Goal: Information Seeking & Learning: Check status

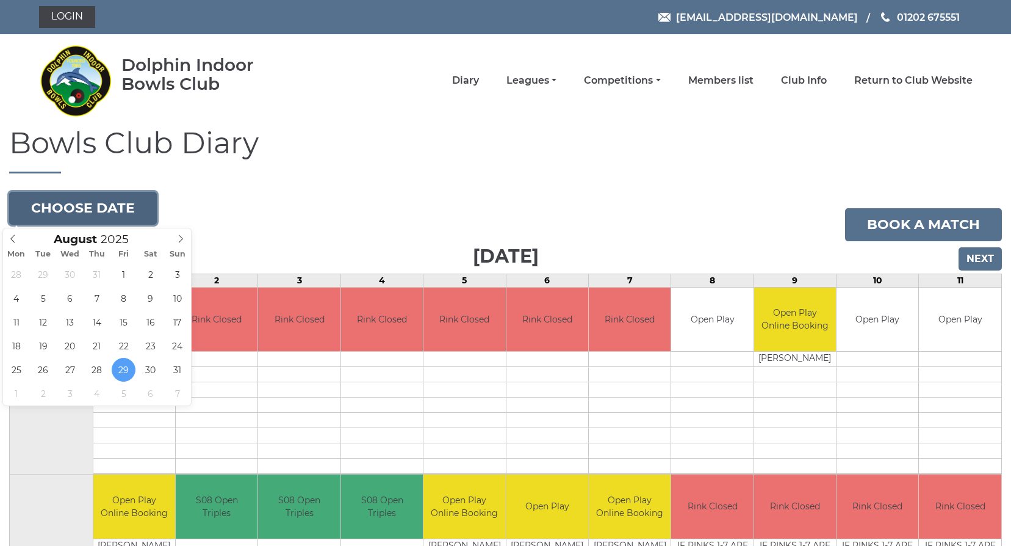
click at [118, 208] on button "Choose date" at bounding box center [83, 208] width 148 height 33
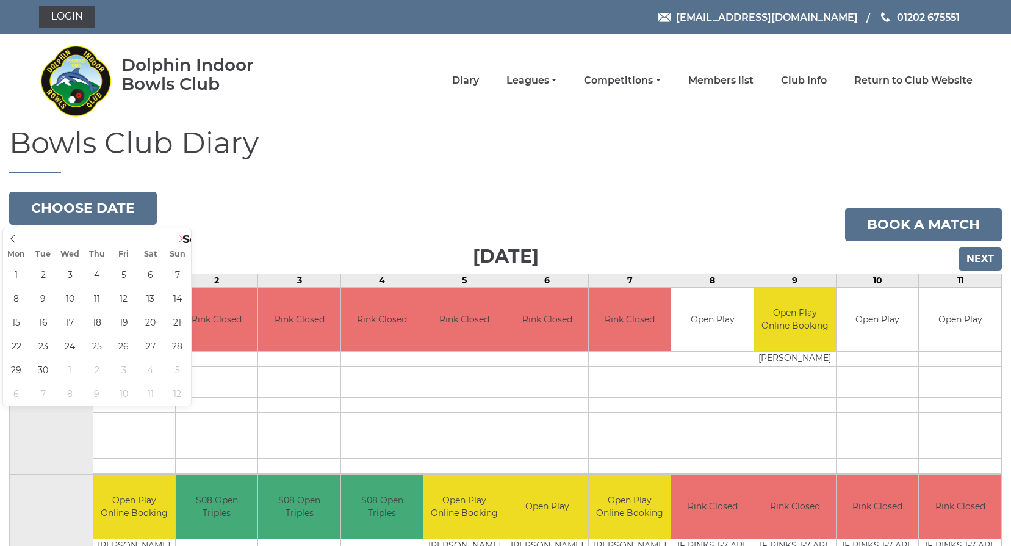
click at [176, 239] on icon at bounding box center [180, 238] width 9 height 9
type input "2025-09-11"
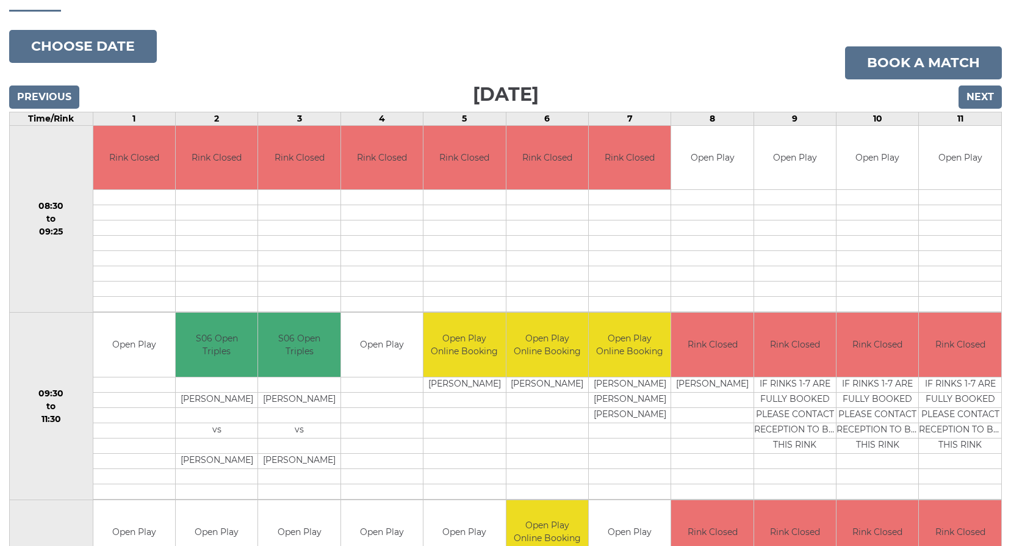
scroll to position [183, 0]
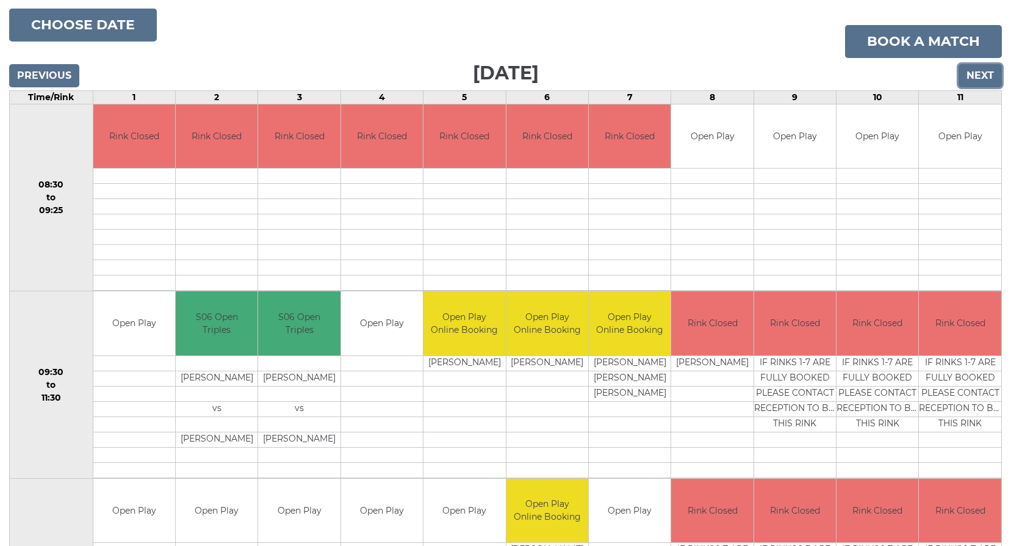
click at [985, 71] on input "Next" at bounding box center [980, 75] width 43 height 23
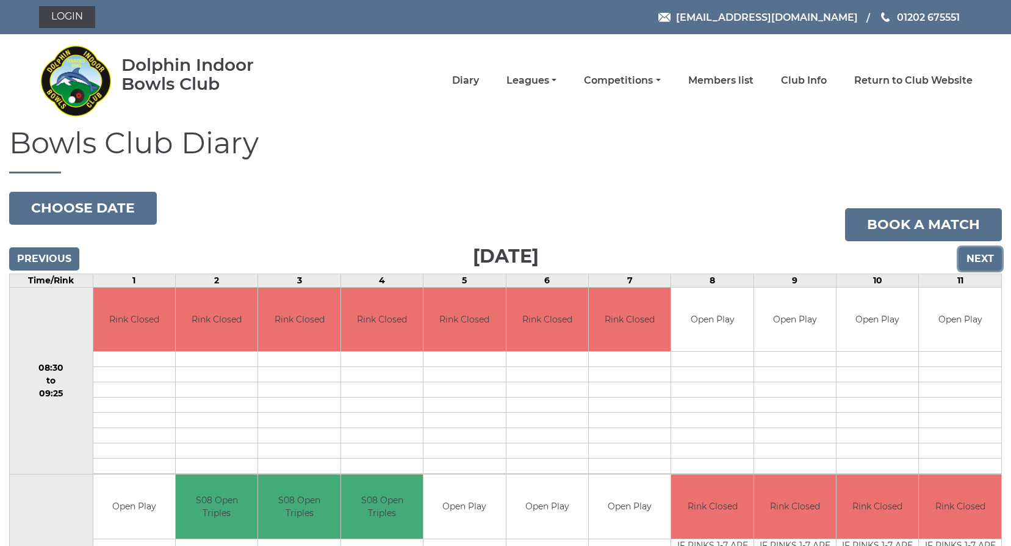
click at [985, 259] on input "Next" at bounding box center [980, 258] width 43 height 23
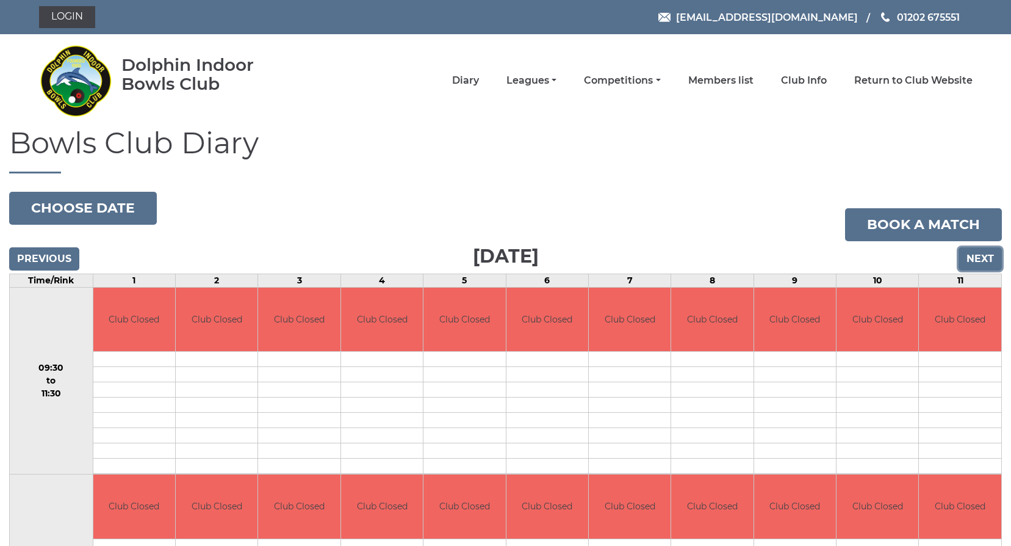
click at [985, 259] on input "Next" at bounding box center [980, 258] width 43 height 23
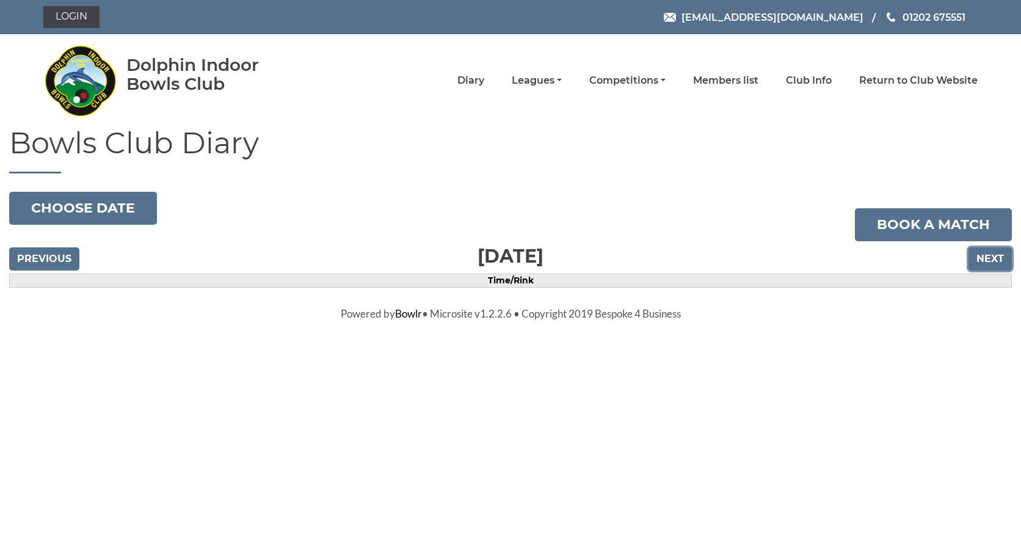
click at [985, 259] on input "Next" at bounding box center [989, 258] width 43 height 23
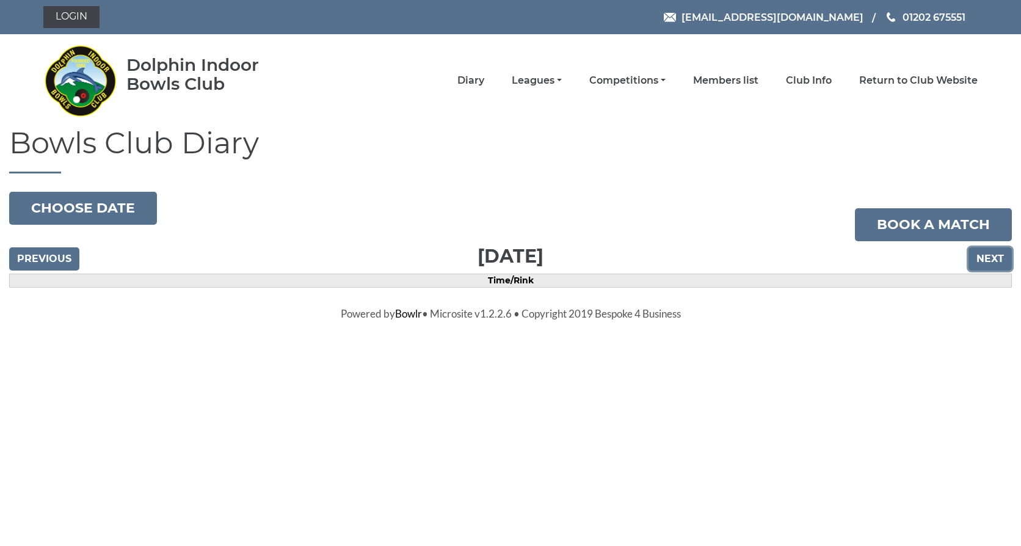
click at [985, 259] on input "Next" at bounding box center [989, 258] width 43 height 23
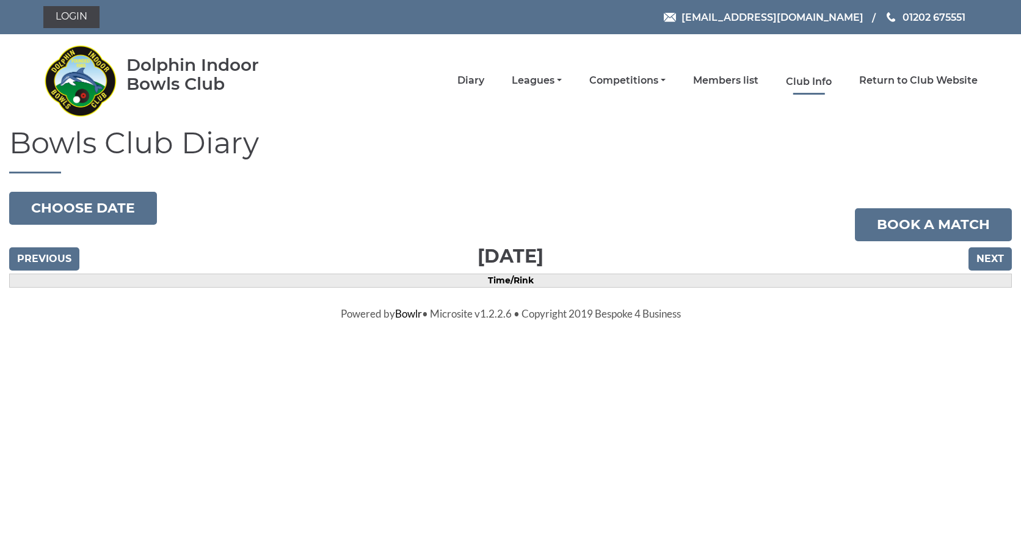
click at [801, 84] on link "Club Info" at bounding box center [809, 81] width 46 height 13
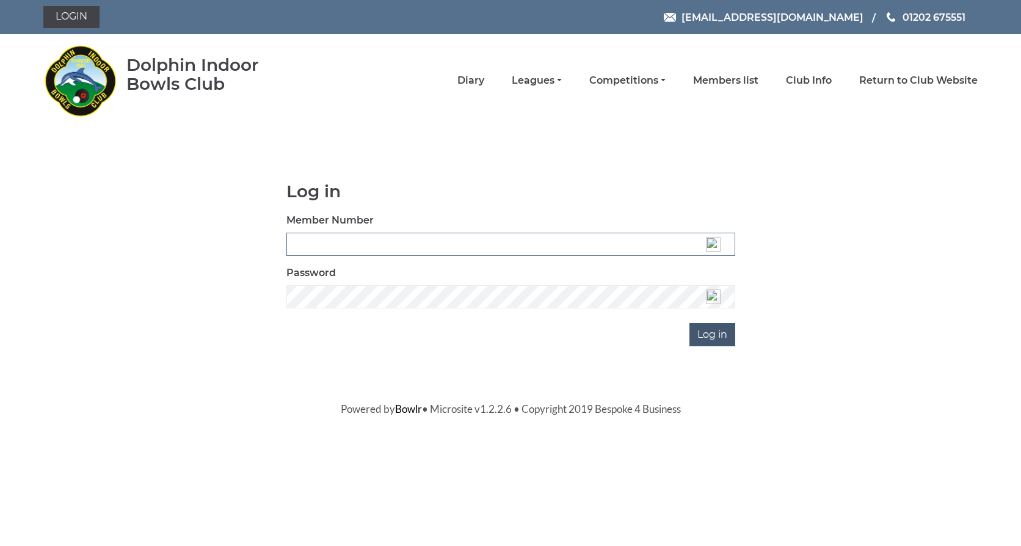
type input "3537"
click at [715, 332] on input "Log in" at bounding box center [712, 334] width 46 height 23
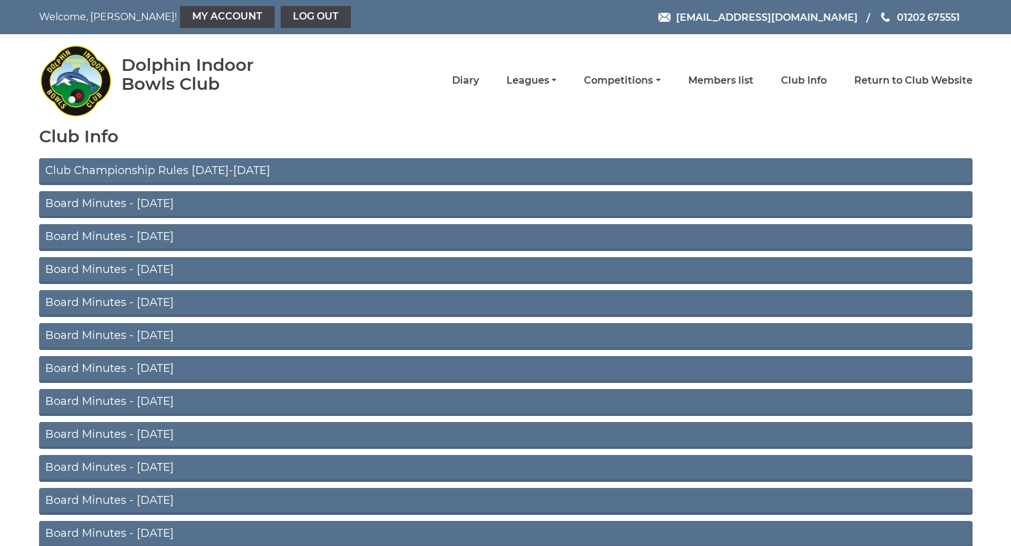
click at [111, 199] on link "Board Minutes - July 2025" at bounding box center [506, 204] width 934 height 27
click at [144, 167] on link "Club Championship Rules 2025-2026" at bounding box center [506, 171] width 934 height 27
click at [553, 81] on link "Leagues" at bounding box center [532, 81] width 50 height 13
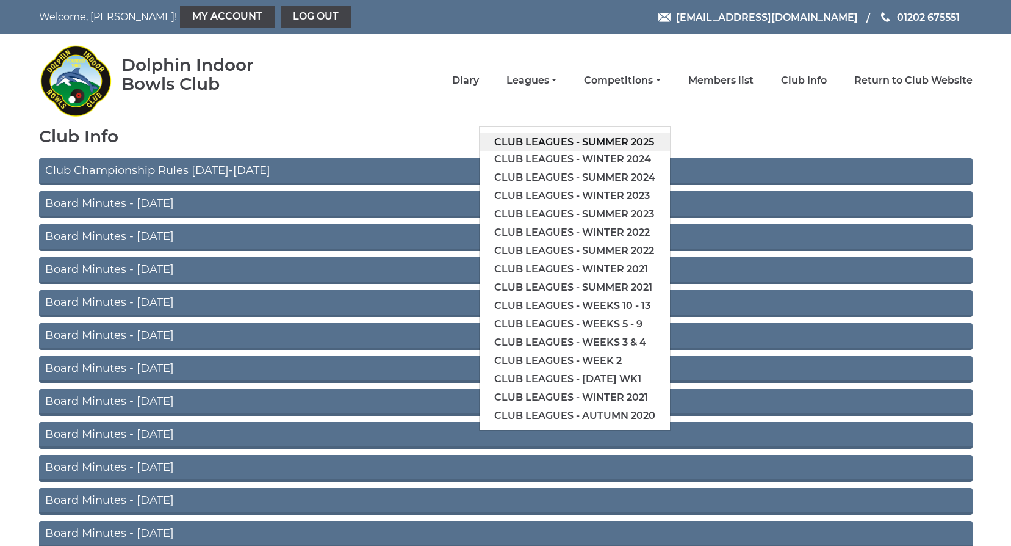
click at [560, 138] on link "Club leagues - Summer 2025" at bounding box center [575, 142] width 190 height 18
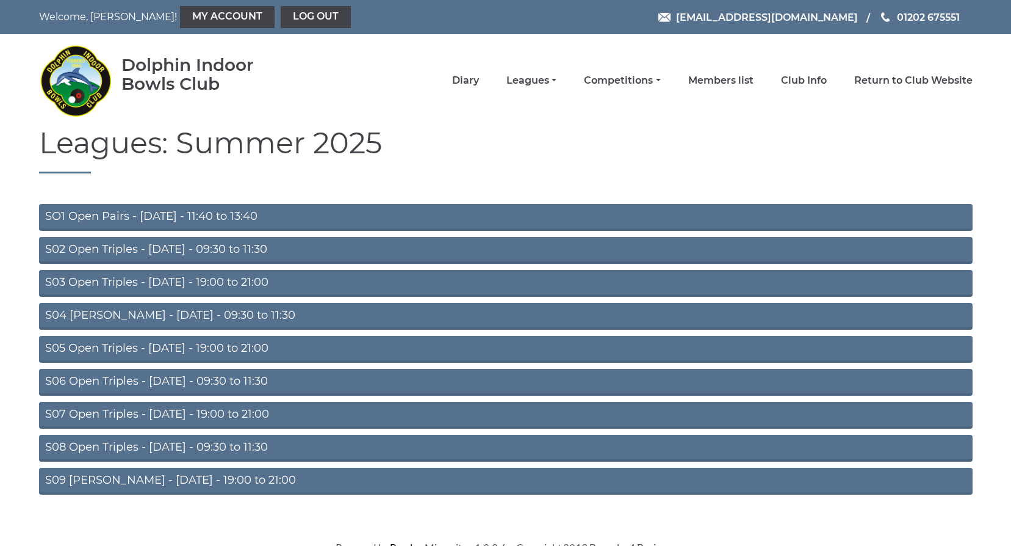
click at [170, 480] on link "S09 [PERSON_NAME] - [DATE] - 19:00 to 21:00" at bounding box center [506, 481] width 934 height 27
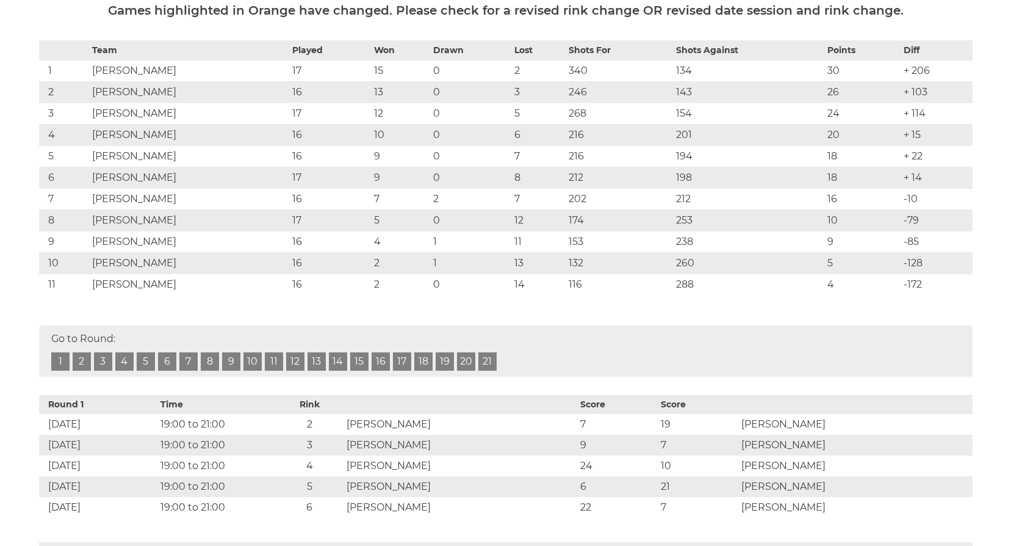
scroll to position [244, 0]
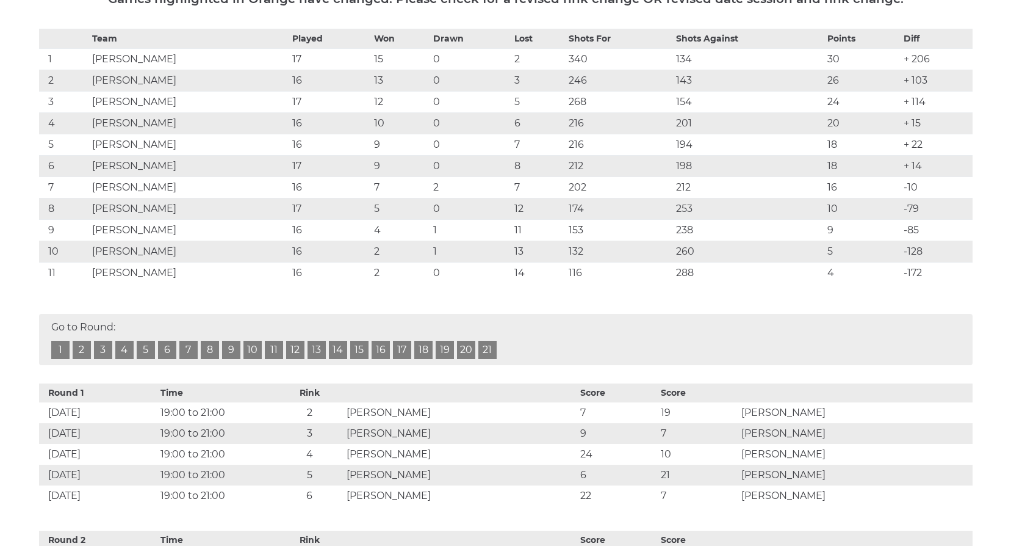
click at [439, 352] on link "19" at bounding box center [445, 350] width 18 height 18
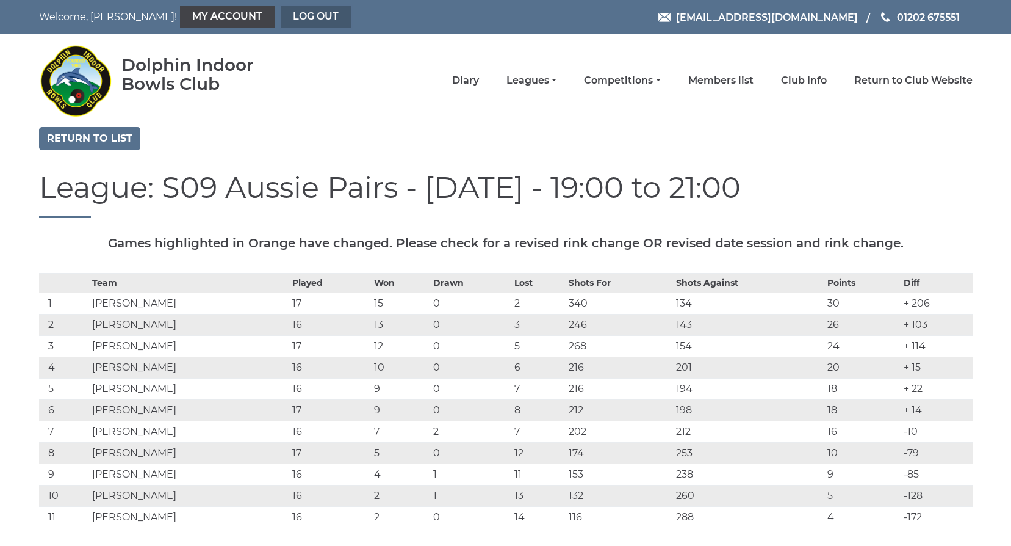
click at [281, 18] on link "Log out" at bounding box center [316, 17] width 70 height 22
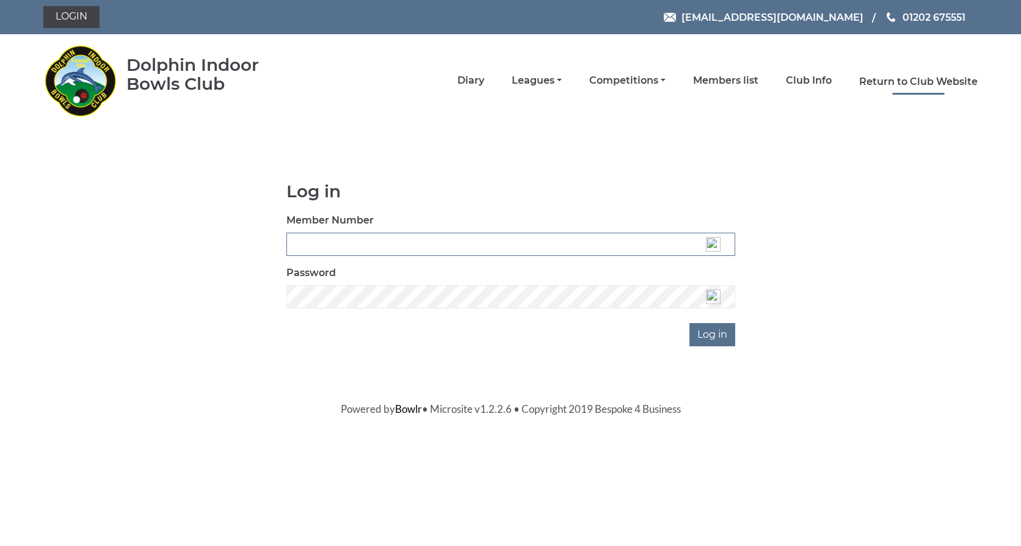
type input "3537"
click at [950, 79] on link "Return to Club Website" at bounding box center [918, 81] width 118 height 13
